Goal: Information Seeking & Learning: Learn about a topic

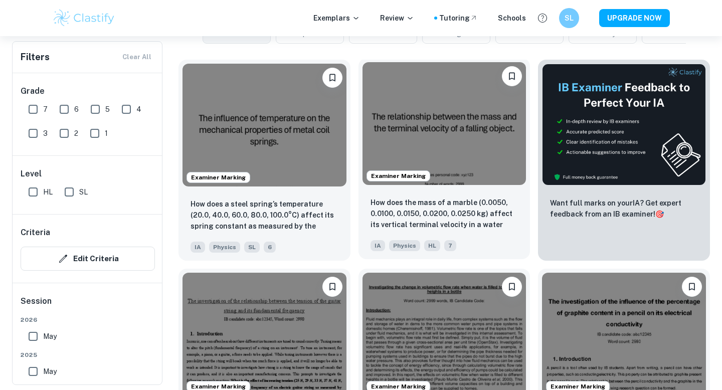
scroll to position [286, 0]
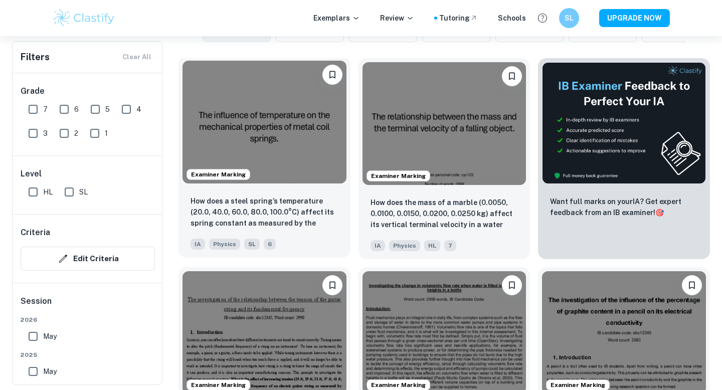
click at [300, 119] on img at bounding box center [265, 122] width 164 height 123
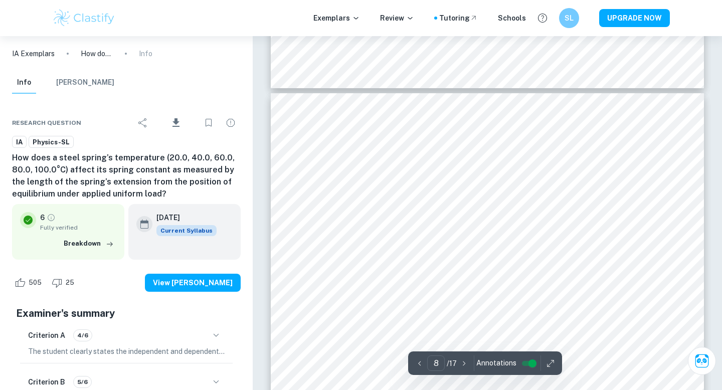
scroll to position [4418, 0]
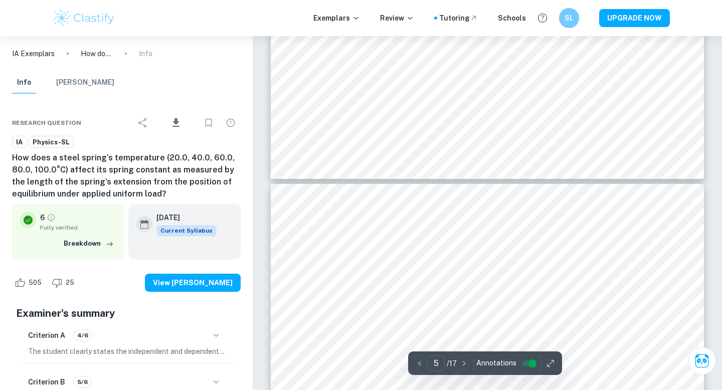
type input "4"
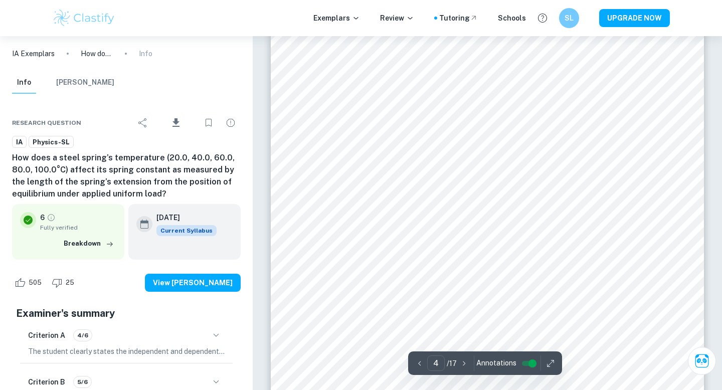
scroll to position [2088, 0]
click at [404, 335] on div at bounding box center [408, 333] width 33 height 13
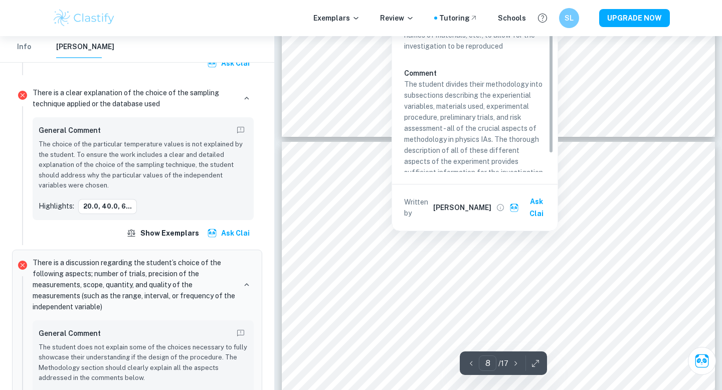
scroll to position [4522, 0]
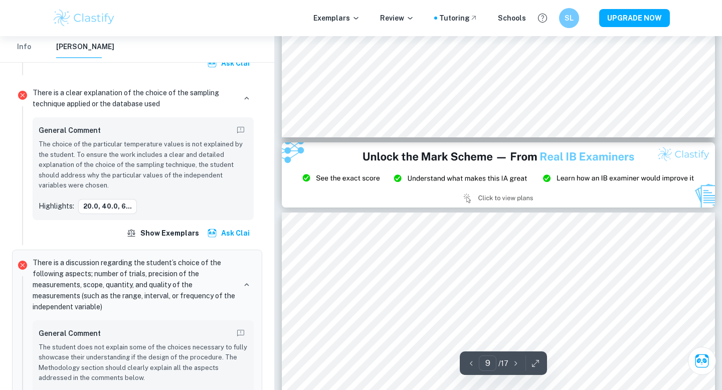
type input "8"
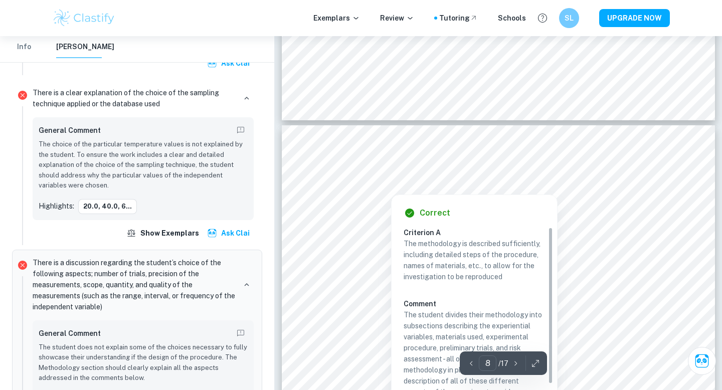
scroll to position [21, 0]
